Goal: Information Seeking & Learning: Understand process/instructions

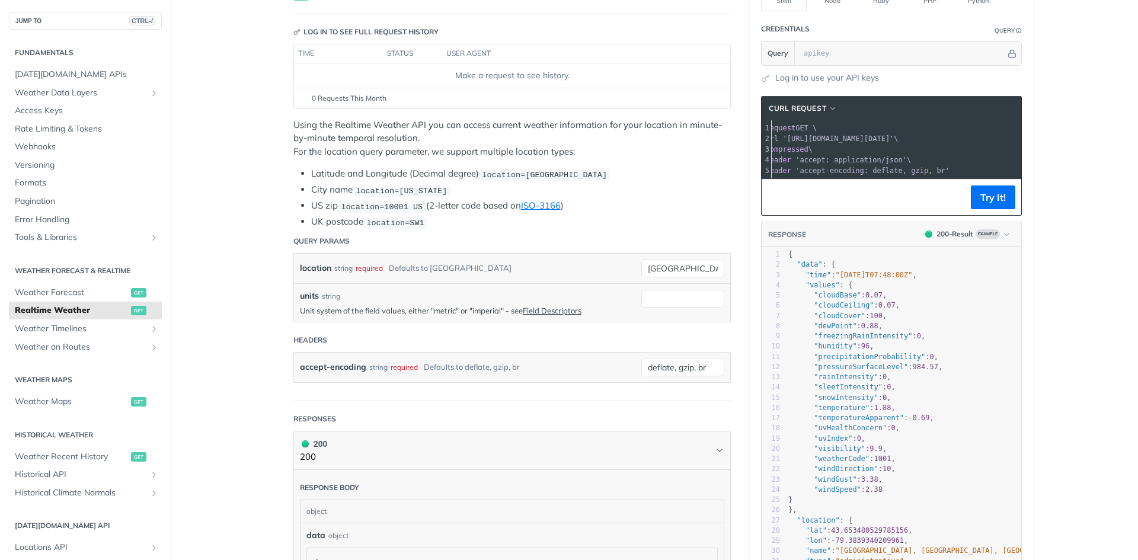
scroll to position [0, 58]
click at [893, 139] on span "'[URL][DOMAIN_NAME][DATE]'" at bounding box center [837, 139] width 111 height 8
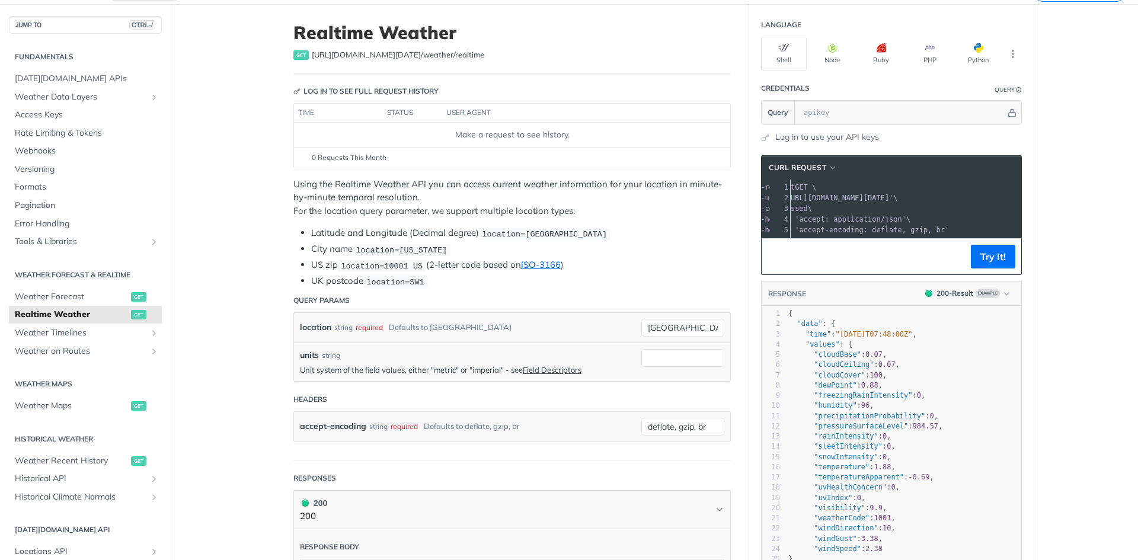
scroll to position [0, 0]
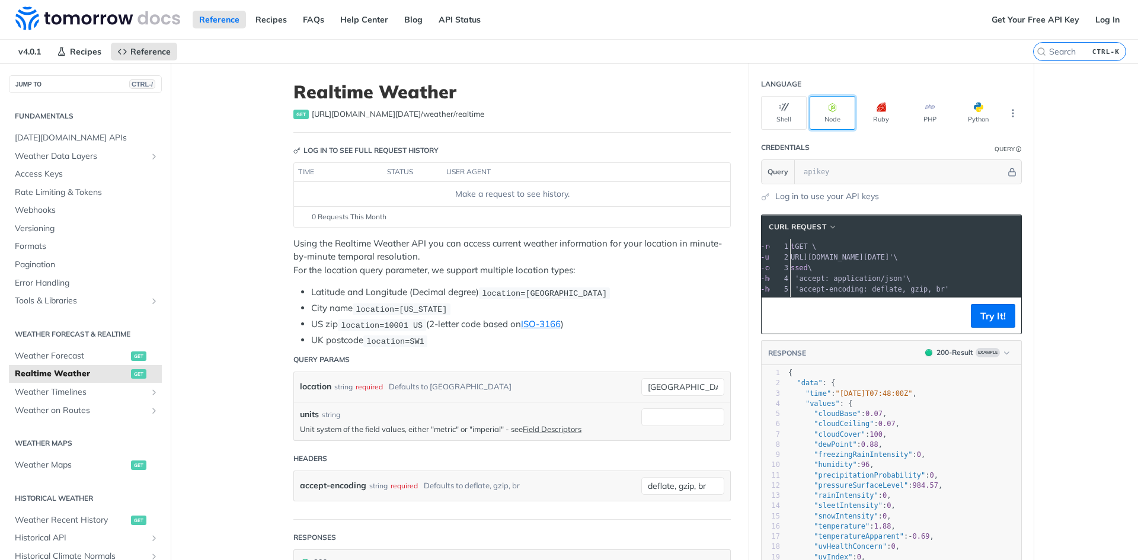
click at [831, 111] on icon "button" at bounding box center [832, 107] width 9 height 9
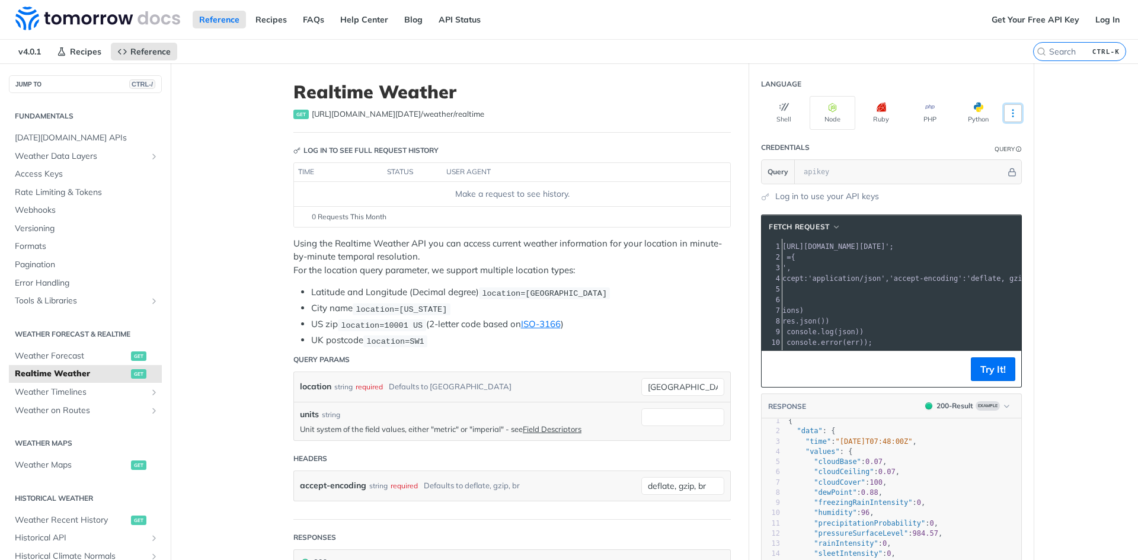
click at [1004, 120] on button "More Languages" at bounding box center [1013, 113] width 18 height 18
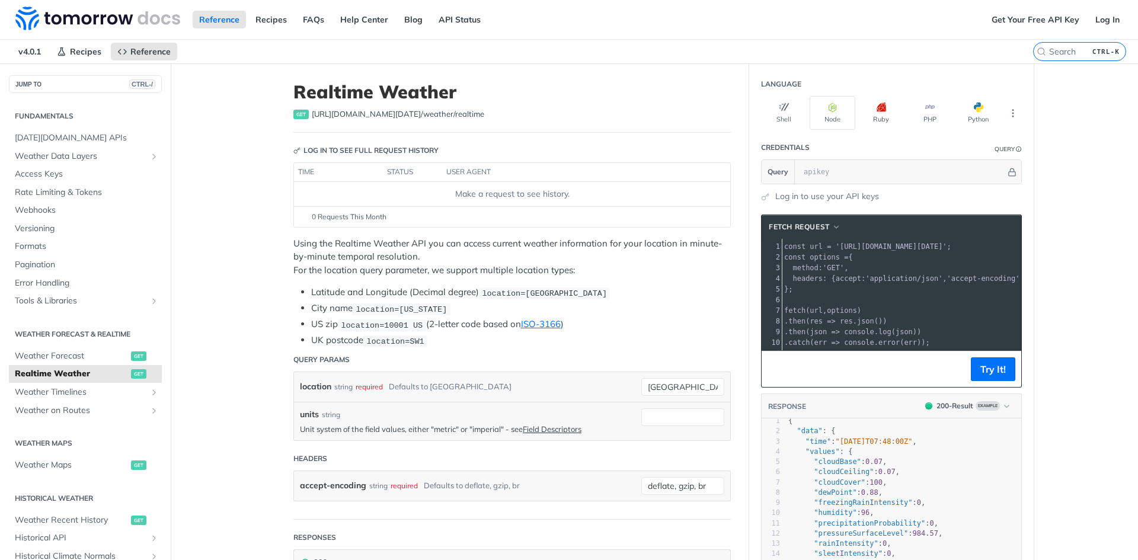
click at [970, 273] on pre "method : 'GET' ," at bounding box center [938, 267] width 313 height 11
click at [975, 276] on span "'accept-encoding'" at bounding box center [983, 278] width 73 height 8
click at [882, 244] on span "'[URL][DOMAIN_NAME][DATE]'" at bounding box center [826, 246] width 111 height 8
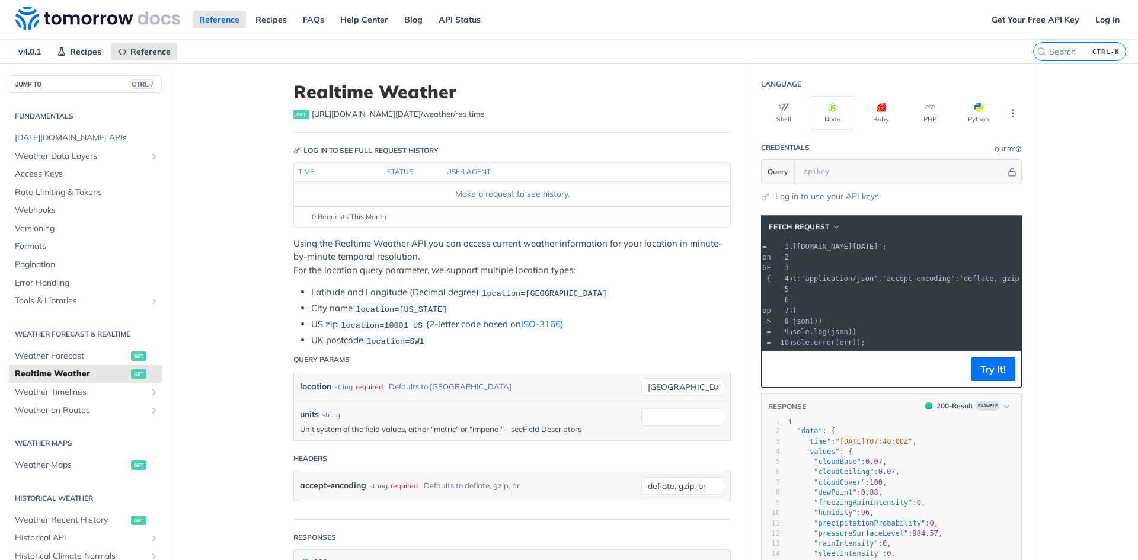
click at [975, 280] on span "'deflate, gzip, br'" at bounding box center [999, 278] width 81 height 8
click at [971, 381] on button "Try It!" at bounding box center [993, 369] width 44 height 24
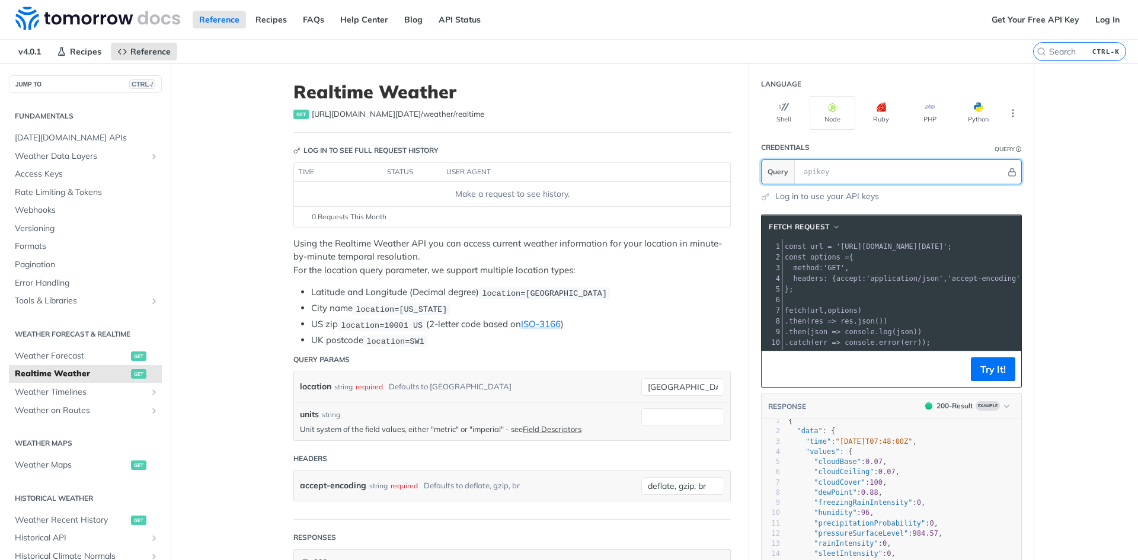
click at [854, 172] on input "text" at bounding box center [902, 172] width 208 height 24
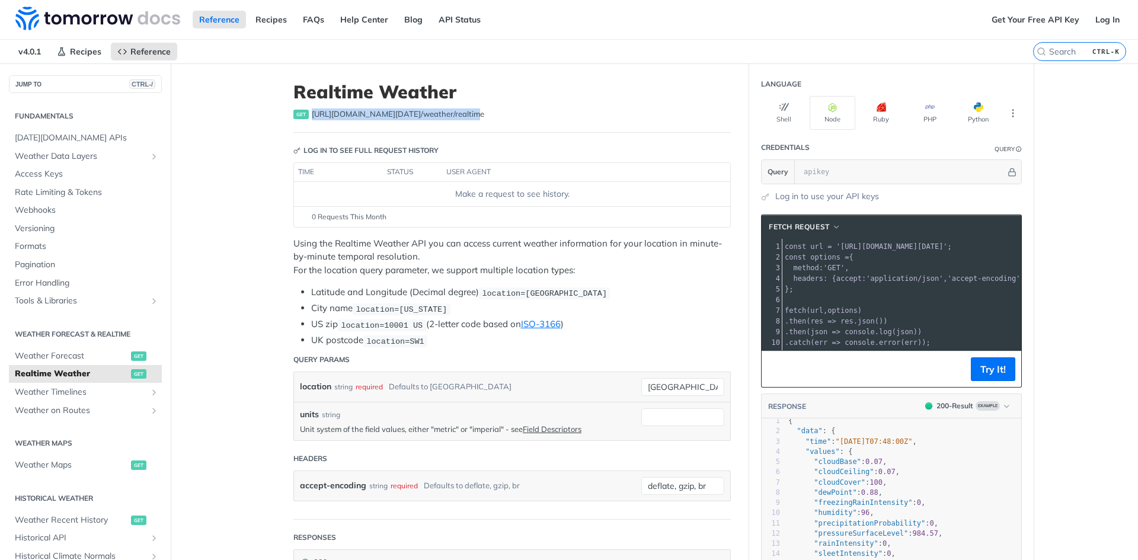
drag, startPoint x: 457, startPoint y: 116, endPoint x: 308, endPoint y: 118, distance: 148.7
click at [312, 118] on span "[URL][DOMAIN_NAME][DATE] /weather/realtime" at bounding box center [398, 114] width 172 height 12
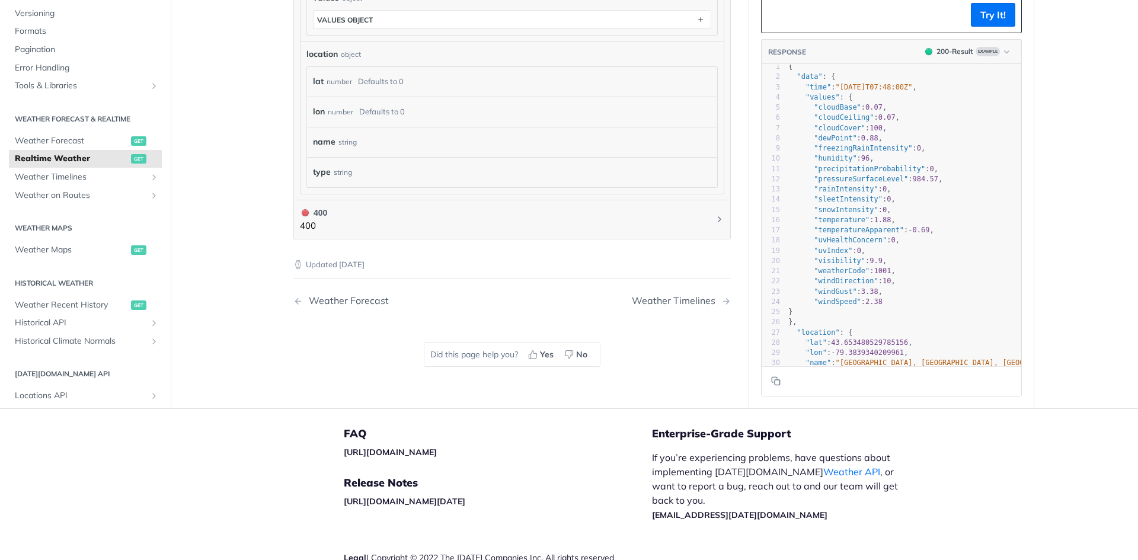
scroll to position [771, 0]
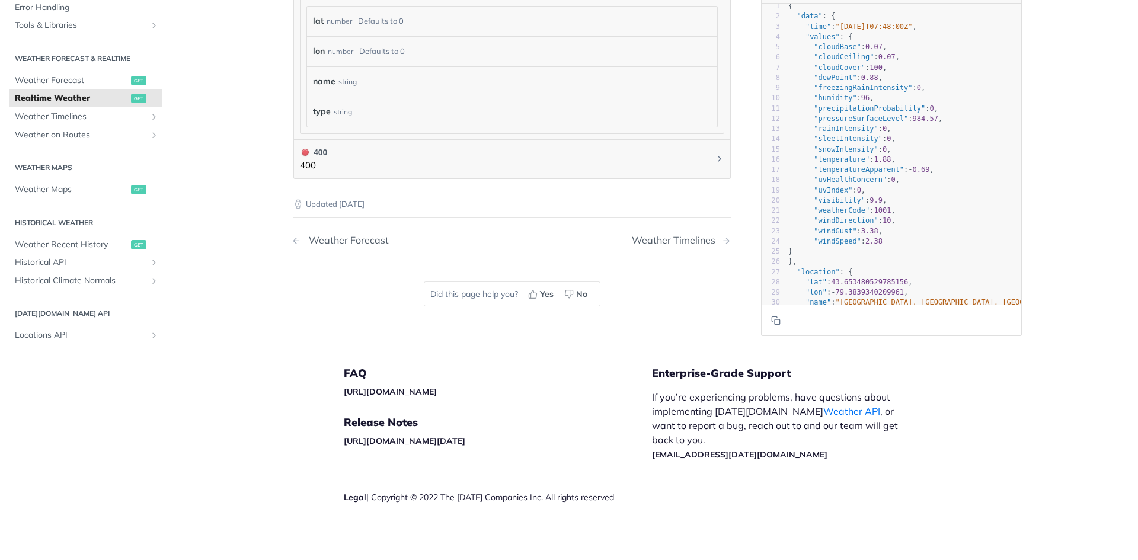
click at [331, 240] on div "Weather Forecast" at bounding box center [346, 240] width 86 height 11
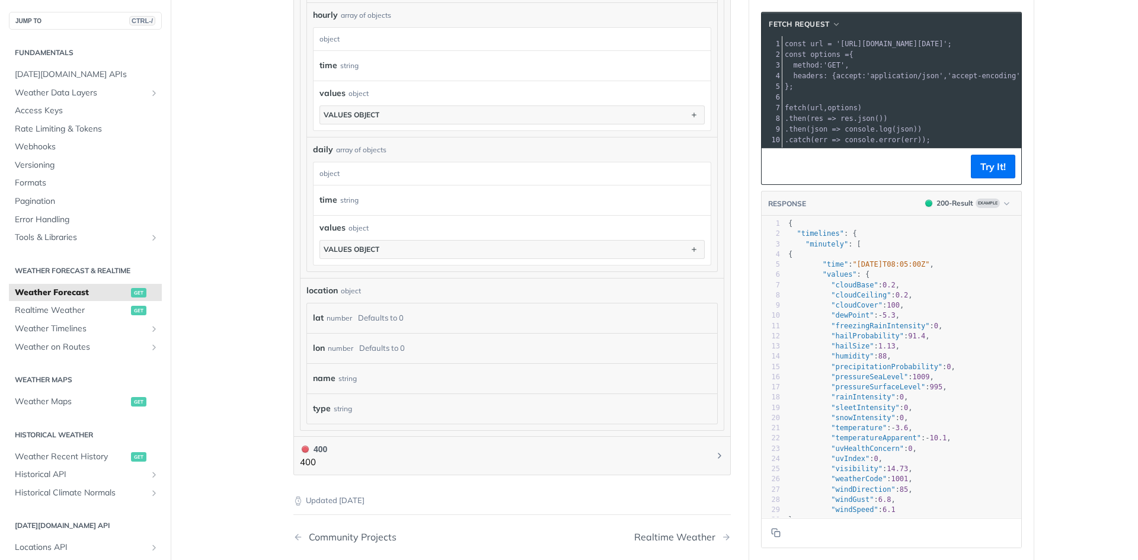
scroll to position [934, 0]
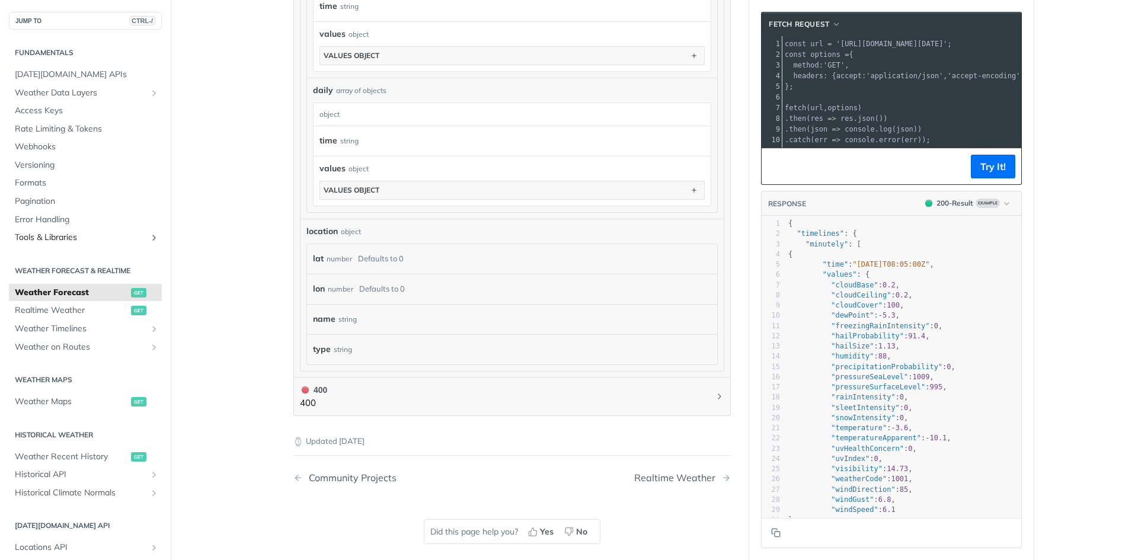
click at [89, 235] on span "Tools & Libraries" at bounding box center [81, 238] width 132 height 12
